Goal: Information Seeking & Learning: Learn about a topic

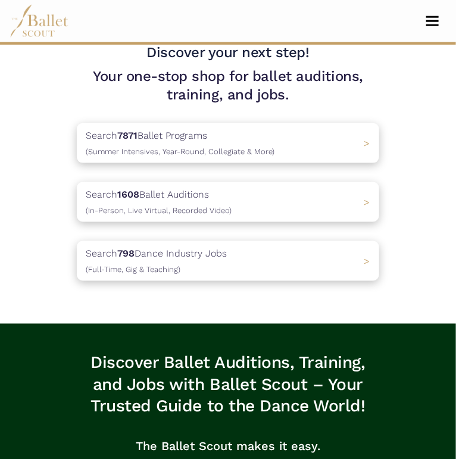
scroll to position [293, 0]
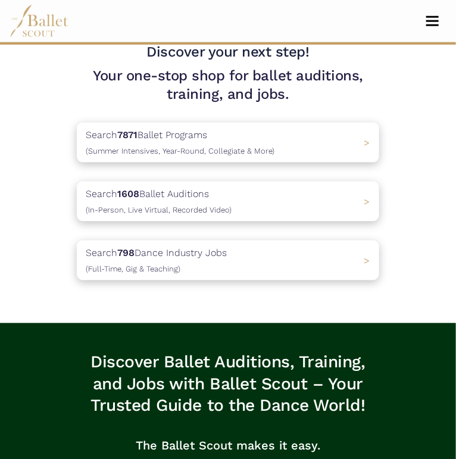
click at [275, 162] on div "Search 7871 Ballet Programs (Summer Intensives, Year-Round, Collegiate & More) >" at bounding box center [228, 143] width 302 height 40
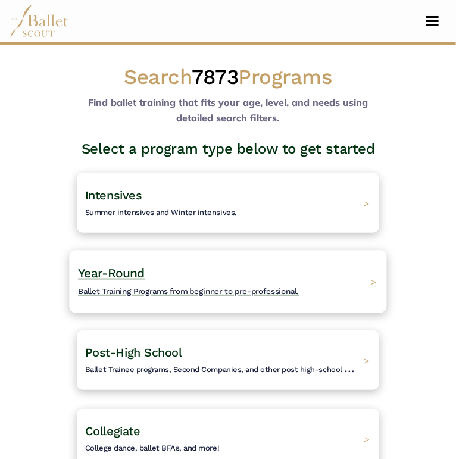
click at [299, 265] on h4 "Year-Round Ballet Training Programs from beginner to pre-professional." at bounding box center [188, 281] width 221 height 33
click at [305, 250] on div "Year-Round Ballet Training Programs from beginner to pre-professional. >" at bounding box center [227, 281] width 317 height 62
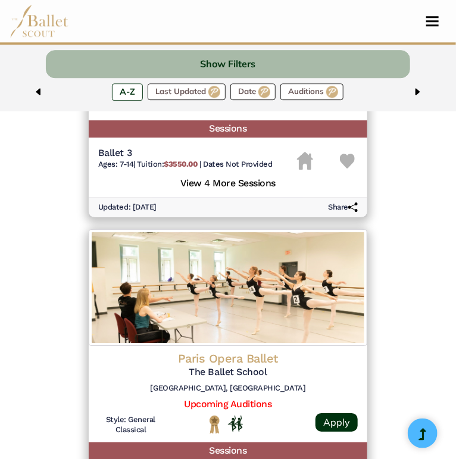
scroll to position [1967, 0]
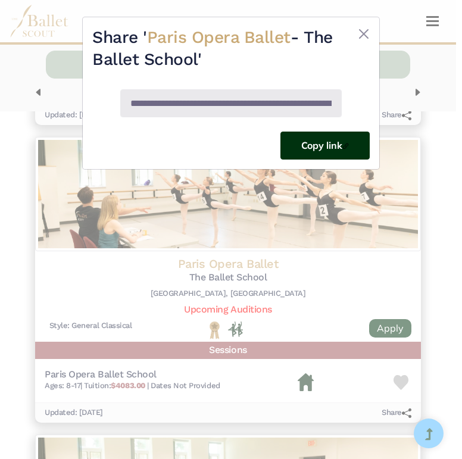
click at [344, 145] on img at bounding box center [345, 146] width 7 height 7
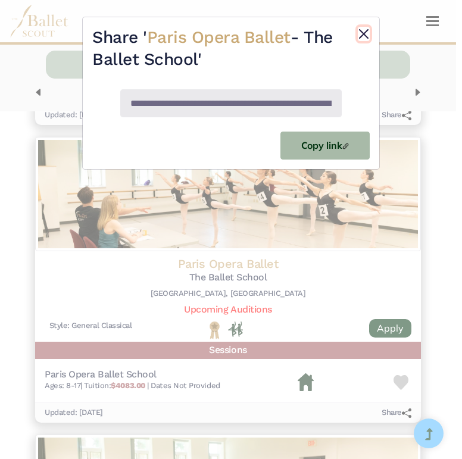
click at [361, 31] on button "Close" at bounding box center [364, 34] width 12 height 14
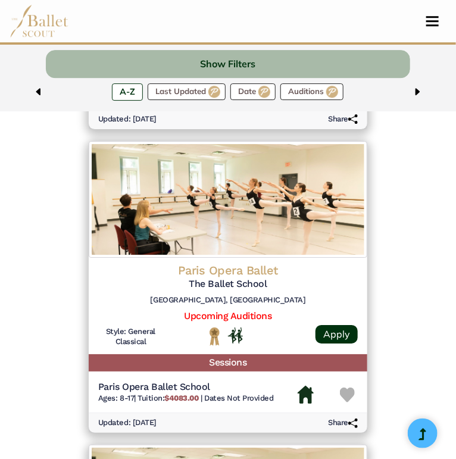
scroll to position [2065, 0]
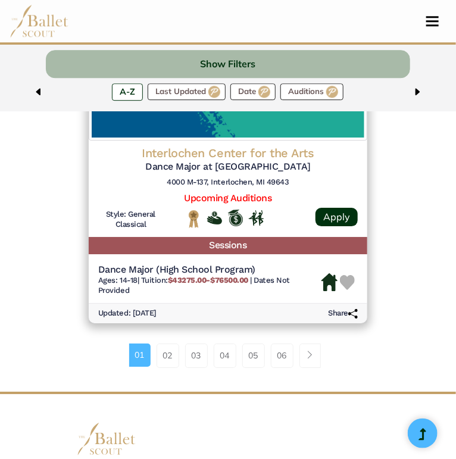
scroll to position [3117, 0]
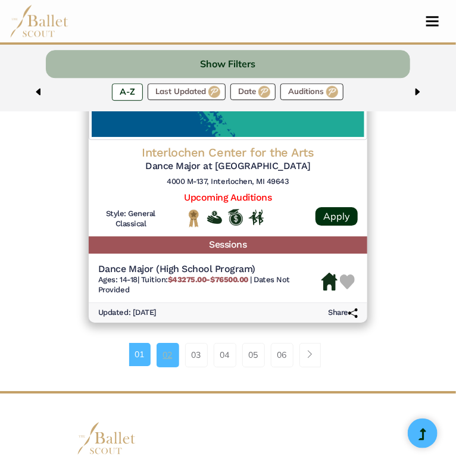
click at [164, 343] on link "02" at bounding box center [167, 355] width 23 height 24
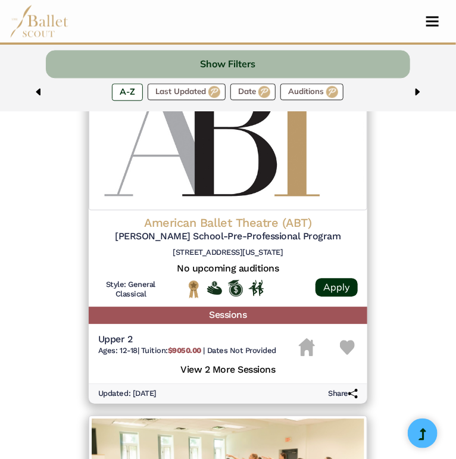
scroll to position [1794, 0]
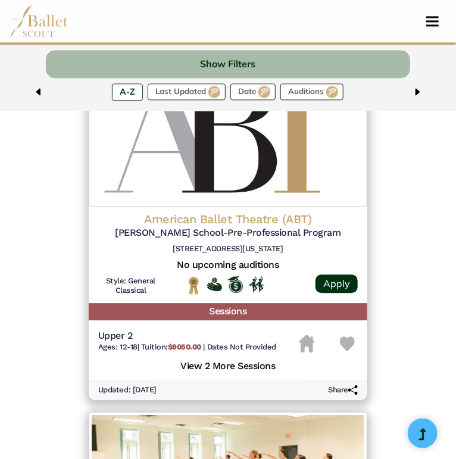
click at [358, 385] on h6 "Share" at bounding box center [343, 390] width 30 height 10
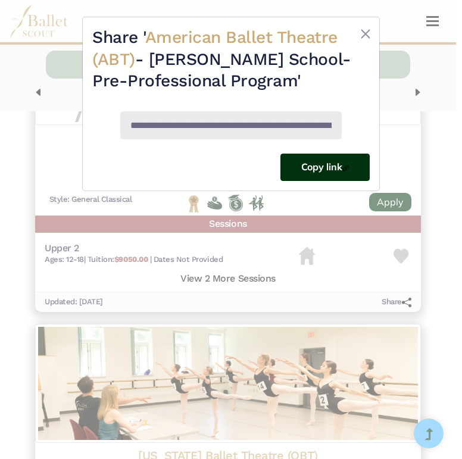
click at [336, 181] on button "Copy link" at bounding box center [324, 167] width 89 height 28
click at [371, 28] on div "**********" at bounding box center [231, 103] width 296 height 173
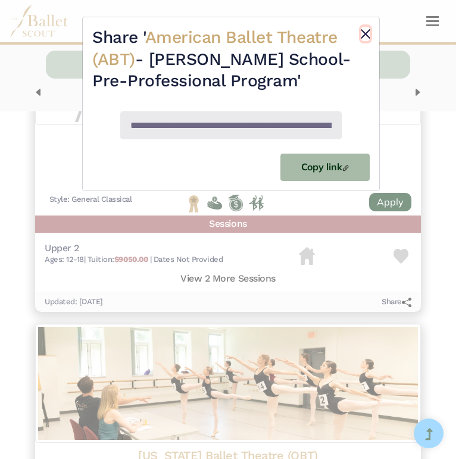
click at [366, 33] on button "Close" at bounding box center [365, 34] width 8 height 14
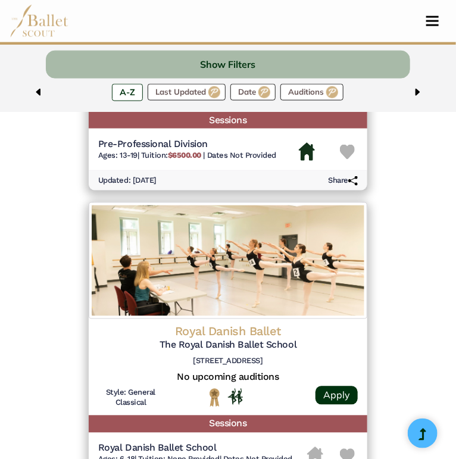
scroll to position [2653, 0]
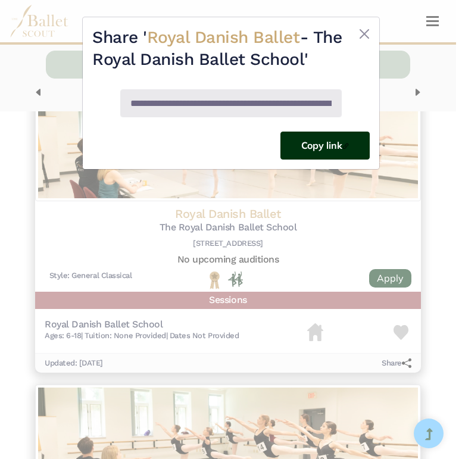
click at [321, 141] on button "Copy link" at bounding box center [324, 145] width 89 height 28
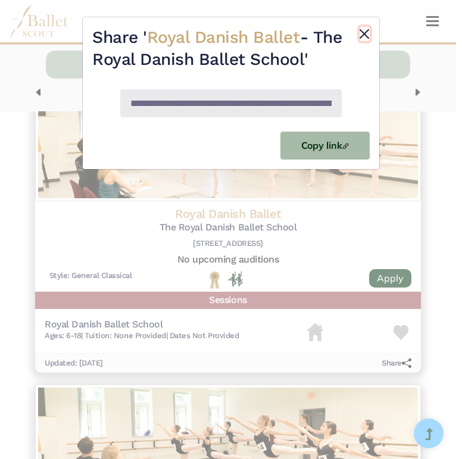
click at [359, 32] on button "Close" at bounding box center [364, 34] width 10 height 14
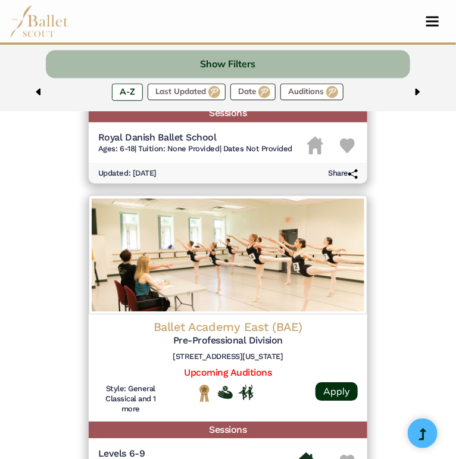
scroll to position [2953, 0]
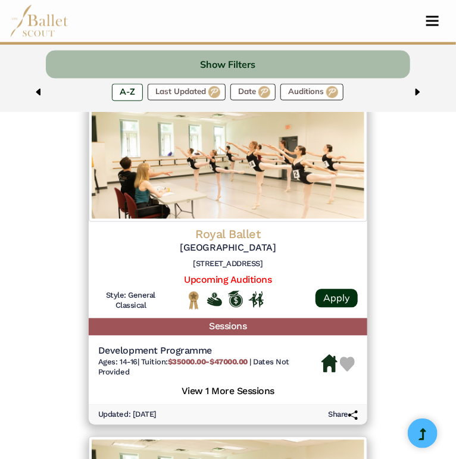
scroll to position [483, 0]
click at [358, 410] on h6 "Share" at bounding box center [343, 415] width 30 height 10
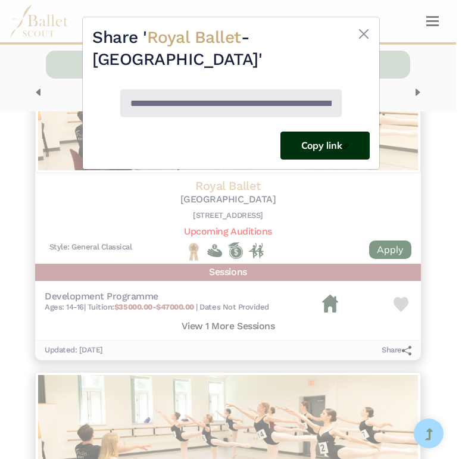
click at [305, 137] on button "Copy link" at bounding box center [324, 145] width 89 height 28
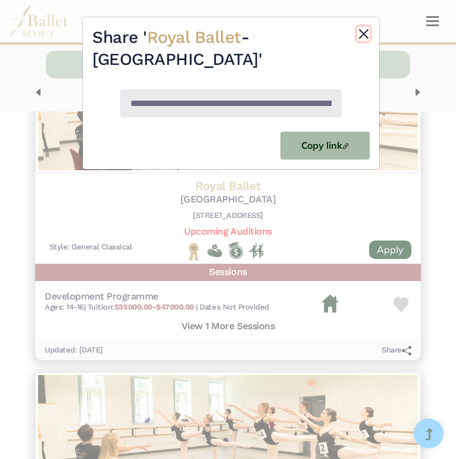
click at [363, 32] on button "Close" at bounding box center [363, 34] width 12 height 14
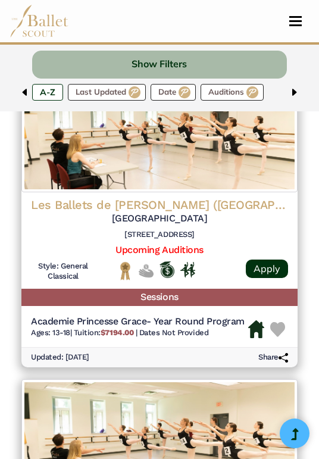
scroll to position [1497, 0]
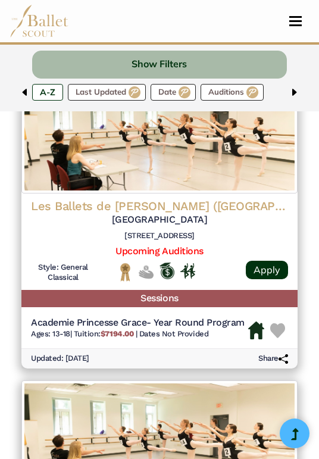
click at [274, 360] on h6 "Share" at bounding box center [273, 358] width 30 height 10
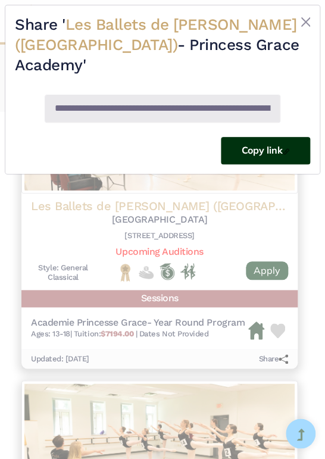
click at [271, 143] on button "Copy link" at bounding box center [265, 151] width 89 height 28
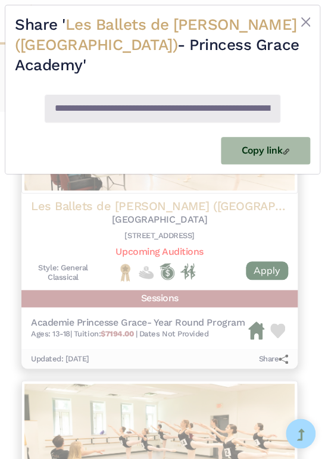
click at [230, 186] on div "**********" at bounding box center [162, 229] width 325 height 459
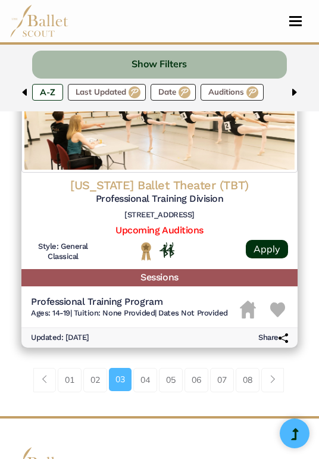
scroll to position [3162, 0]
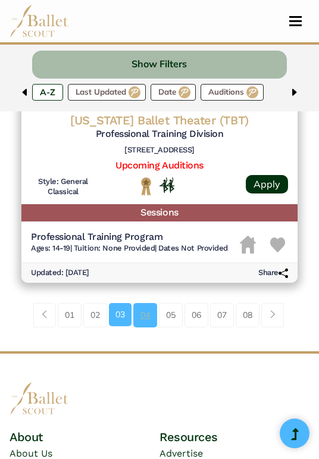
click at [151, 318] on link "04" at bounding box center [145, 315] width 24 height 24
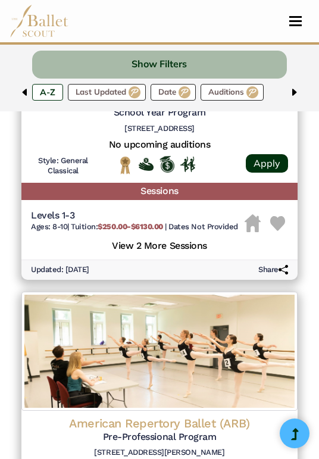
scroll to position [2838, 0]
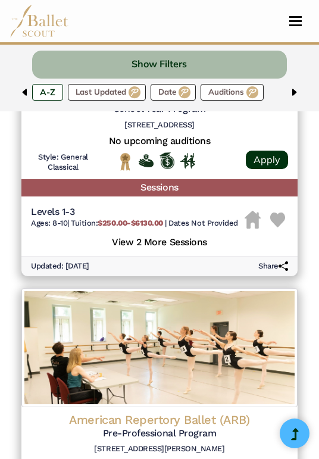
click at [272, 266] on h6 "Share" at bounding box center [273, 266] width 30 height 10
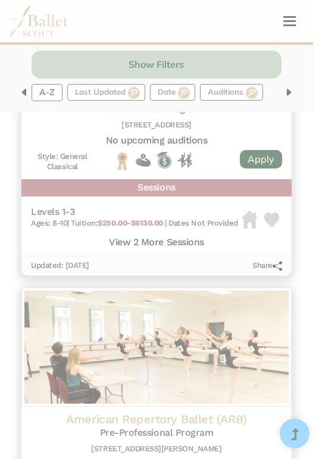
scroll to position [0, 0]
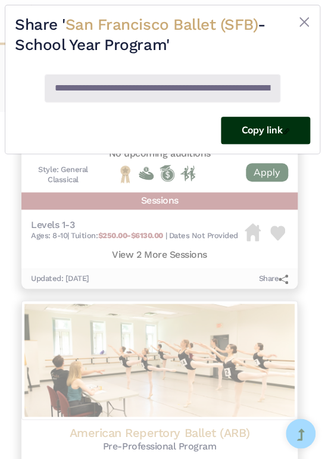
click at [262, 137] on button "Copy link" at bounding box center [265, 131] width 89 height 28
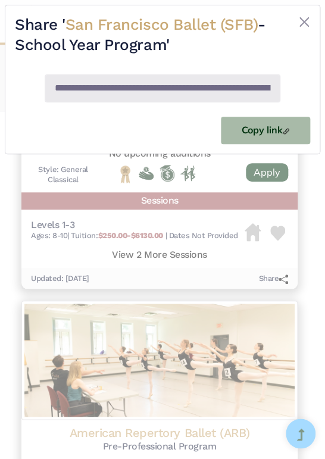
click at [228, 363] on div "**********" at bounding box center [162, 229] width 325 height 459
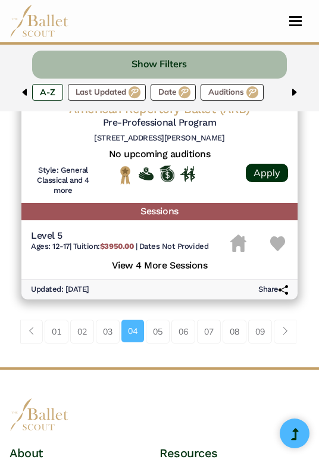
scroll to position [3149, 0]
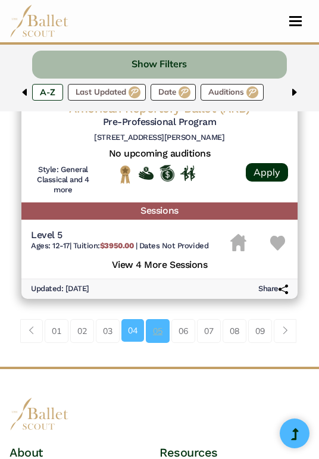
click at [160, 336] on link "05" at bounding box center [158, 331] width 24 height 24
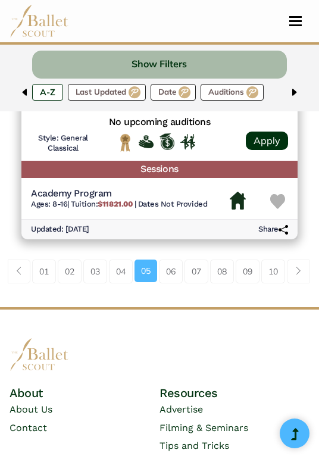
scroll to position [3147, 0]
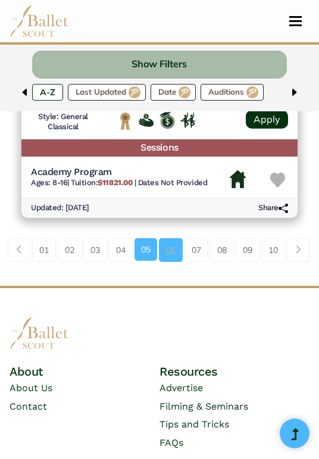
click at [174, 248] on link "06" at bounding box center [171, 250] width 24 height 24
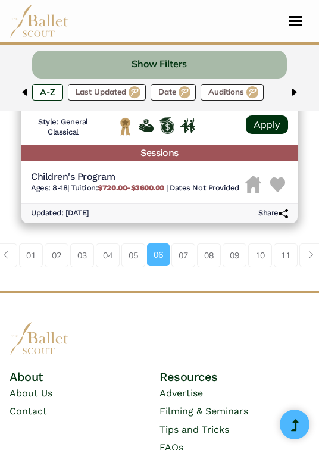
scroll to position [3176, 0]
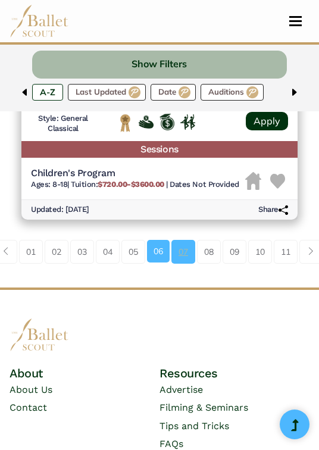
click at [176, 249] on link "07" at bounding box center [183, 252] width 24 height 24
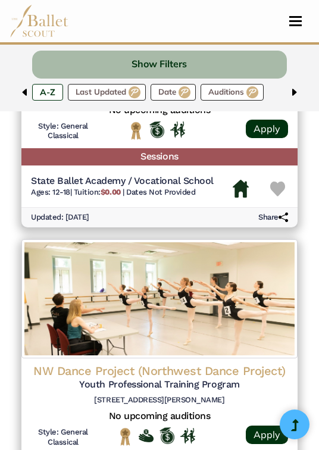
scroll to position [952, 0]
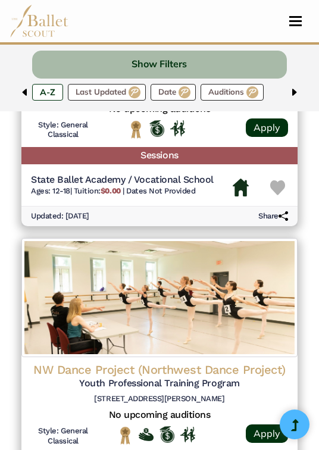
click at [269, 216] on h6 "Share" at bounding box center [273, 216] width 30 height 10
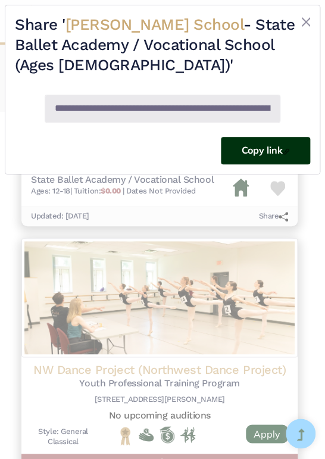
click at [269, 162] on button "Copy link" at bounding box center [265, 151] width 89 height 28
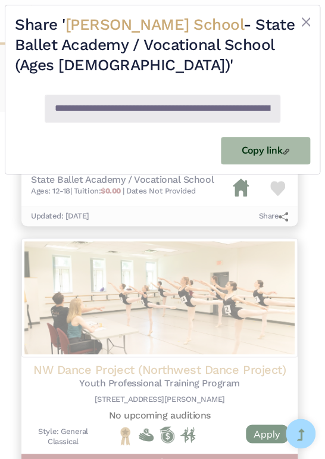
click at [224, 331] on div "**********" at bounding box center [162, 229] width 325 height 459
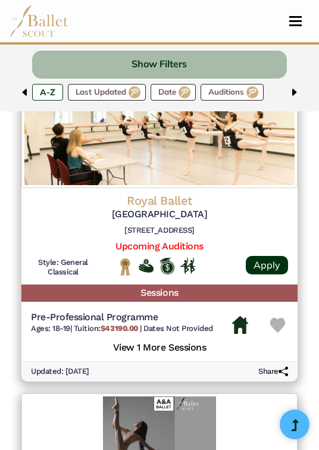
scroll to position [1444, 7]
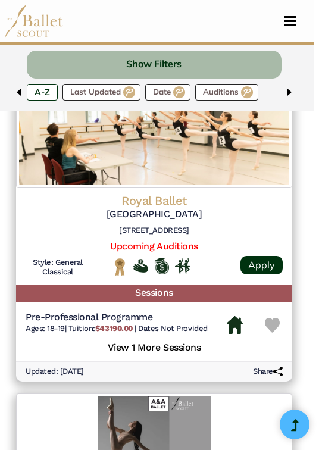
click at [257, 372] on h6 "Share" at bounding box center [268, 371] width 30 height 10
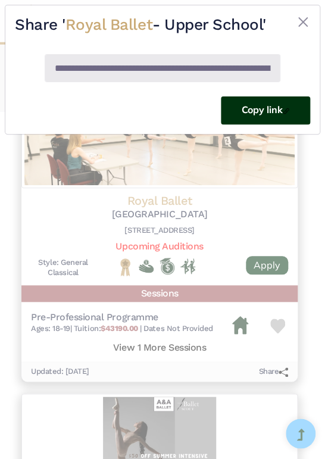
click at [247, 110] on button "Copy link" at bounding box center [265, 110] width 89 height 28
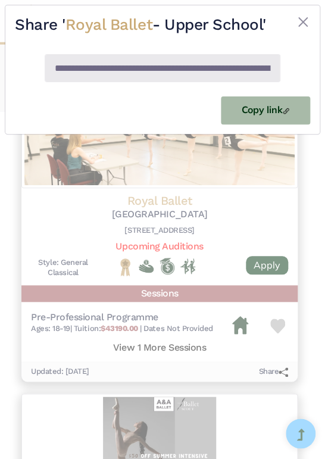
click at [213, 215] on div "**********" at bounding box center [162, 229] width 325 height 459
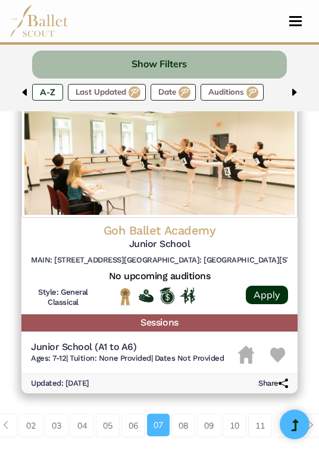
scroll to position [3024, 0]
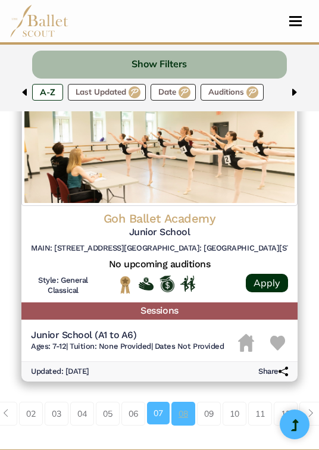
click at [189, 418] on link "08" at bounding box center [183, 414] width 24 height 24
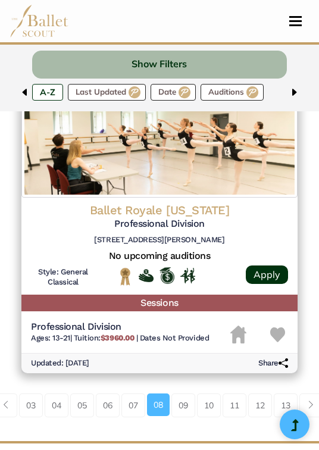
scroll to position [3045, 0]
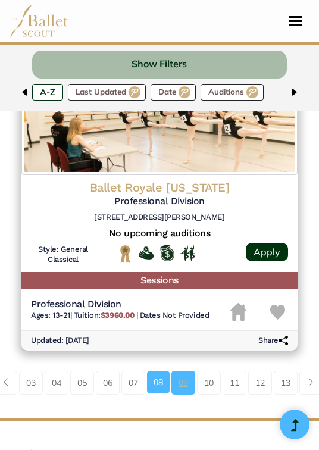
click at [181, 378] on link "09" at bounding box center [183, 383] width 24 height 24
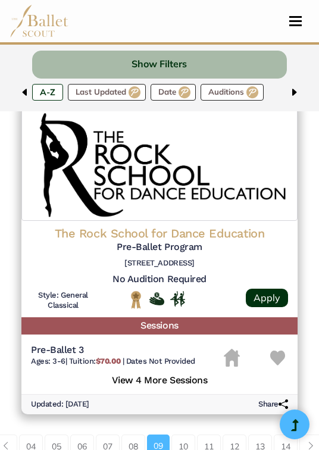
scroll to position [3032, 0]
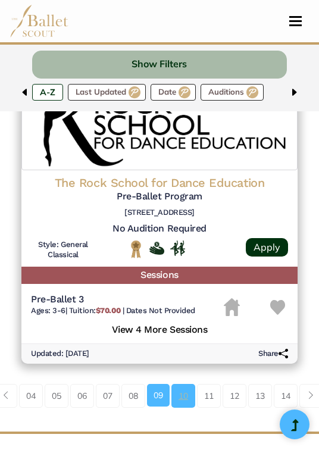
drag, startPoint x: 195, startPoint y: 390, endPoint x: 187, endPoint y: 394, distance: 9.3
click at [187, 394] on link "10" at bounding box center [183, 396] width 24 height 24
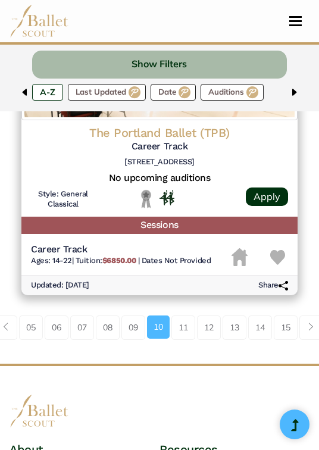
scroll to position [3078, 0]
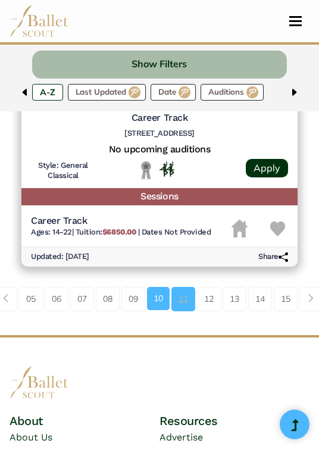
click at [178, 309] on link "11" at bounding box center [183, 299] width 24 height 24
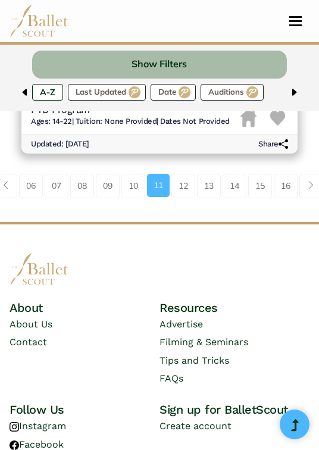
scroll to position [3253, 0]
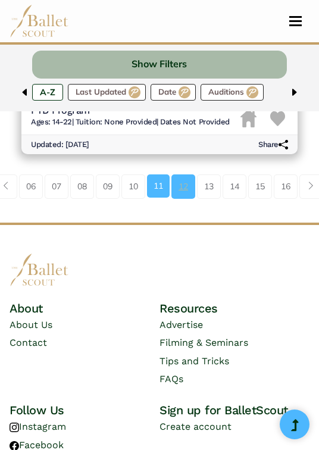
click at [184, 188] on link "12" at bounding box center [183, 186] width 24 height 24
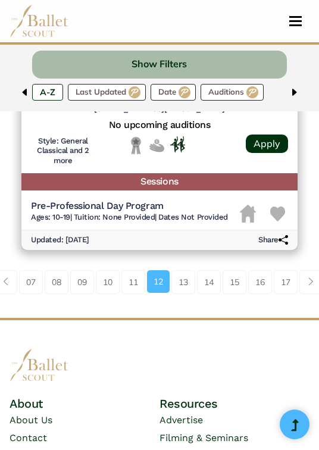
scroll to position [3146, 0]
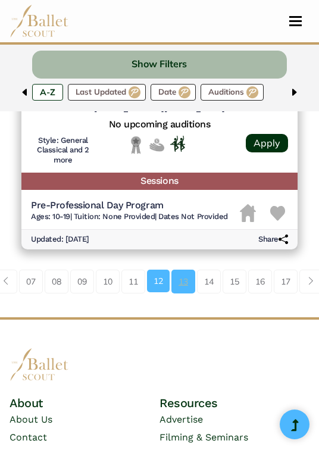
click at [184, 284] on link "13" at bounding box center [183, 281] width 24 height 24
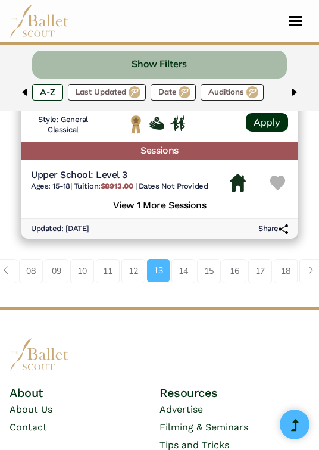
scroll to position [3115, 0]
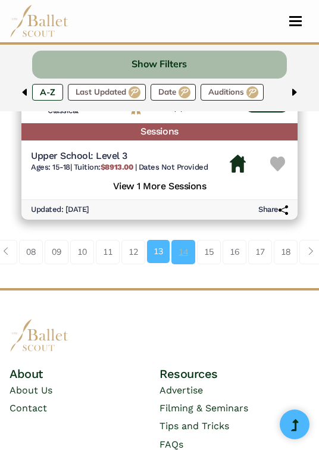
click at [183, 248] on link "14" at bounding box center [183, 252] width 24 height 24
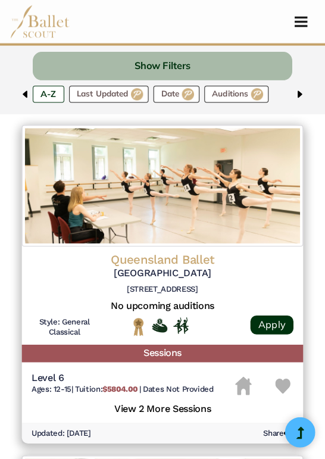
scroll to position [456, 0]
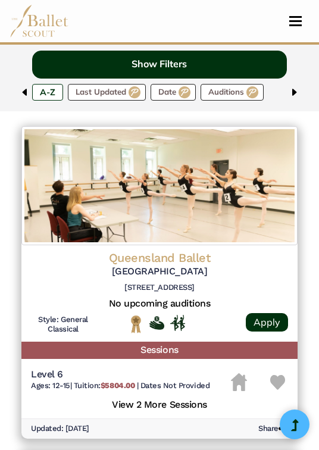
click at [220, 55] on button "Show Filters" at bounding box center [159, 65] width 255 height 28
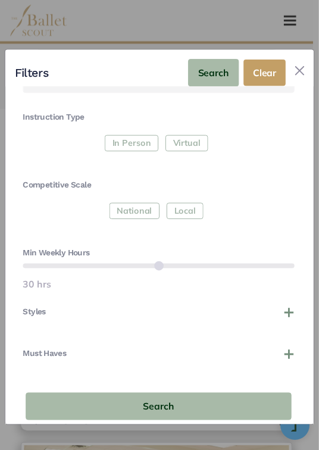
scroll to position [276, 0]
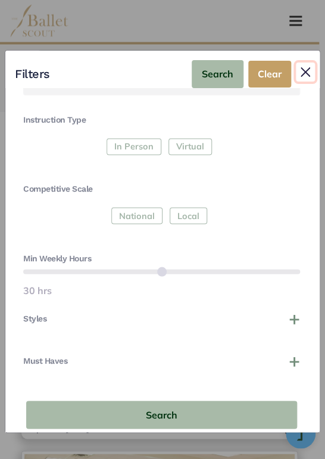
click at [303, 76] on button "Close" at bounding box center [305, 71] width 19 height 19
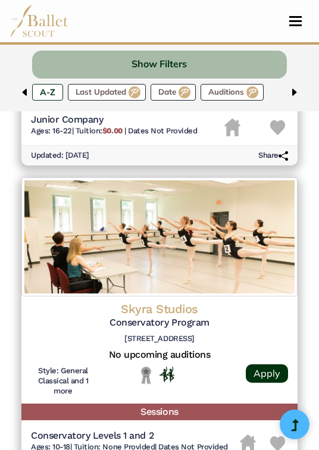
scroll to position [2015, 0]
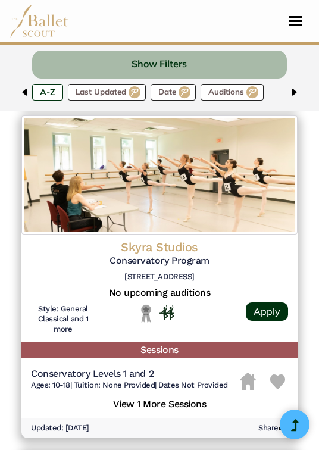
click at [295, 98] on div at bounding box center [294, 94] width 10 height 21
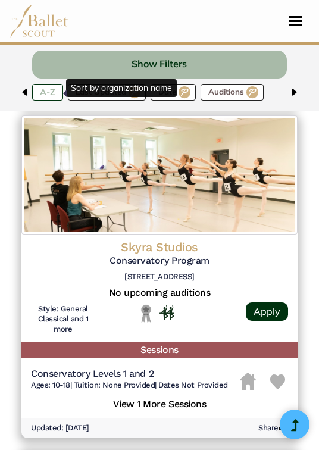
click at [46, 89] on label "A-Z" at bounding box center [47, 92] width 31 height 17
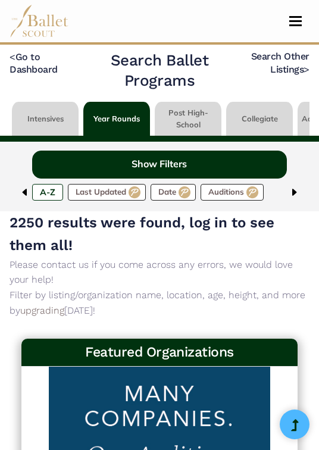
click at [159, 164] on button "Show Filters" at bounding box center [159, 165] width 255 height 28
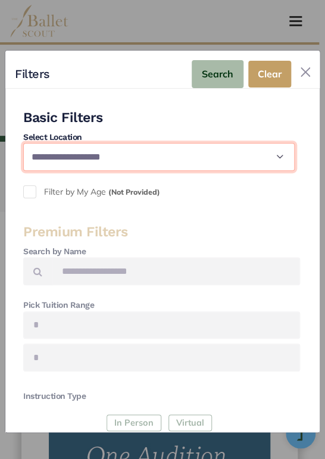
click at [238, 150] on select "**********" at bounding box center [158, 156] width 271 height 27
